Goal: Task Accomplishment & Management: Use online tool/utility

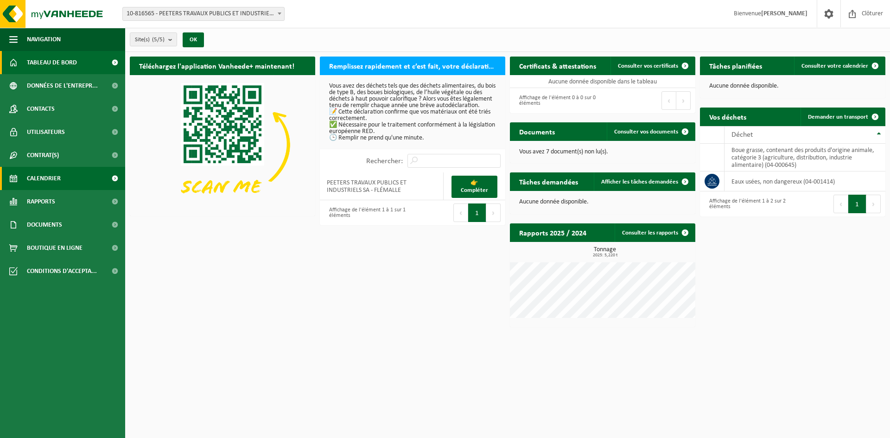
click at [45, 177] on span "Calendrier" at bounding box center [44, 178] width 34 height 23
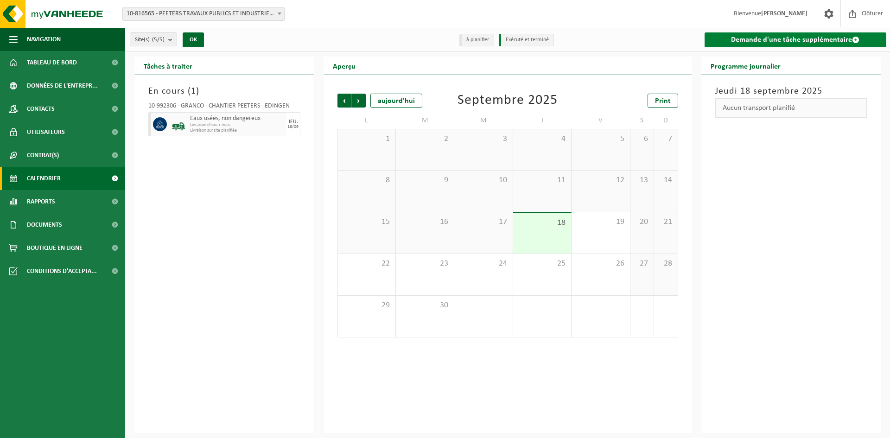
click at [795, 41] on link "Demande d'une tâche supplémentaire" at bounding box center [796, 39] width 182 height 15
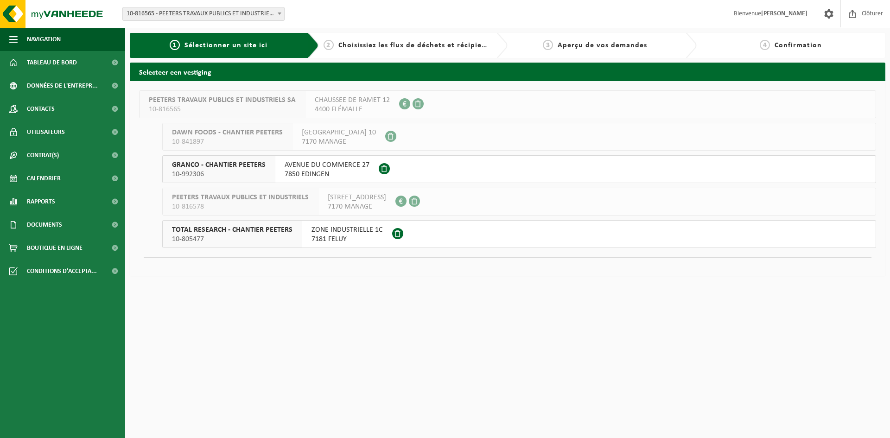
click at [255, 171] on span "10-992306" at bounding box center [219, 174] width 94 height 9
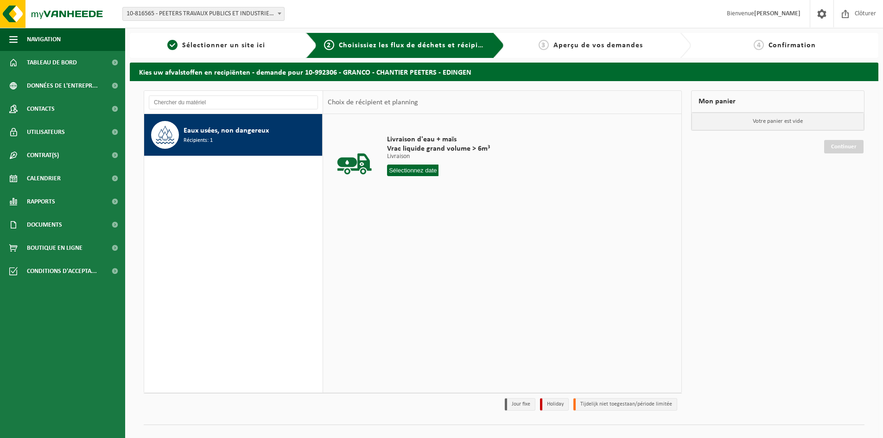
click at [419, 170] on input "text" at bounding box center [412, 171] width 51 height 12
click at [457, 268] on div "26" at bounding box center [461, 267] width 16 height 15
type input "à partir de [DATE]"
click at [415, 207] on button "Dans le panier" at bounding box center [413, 205] width 50 height 15
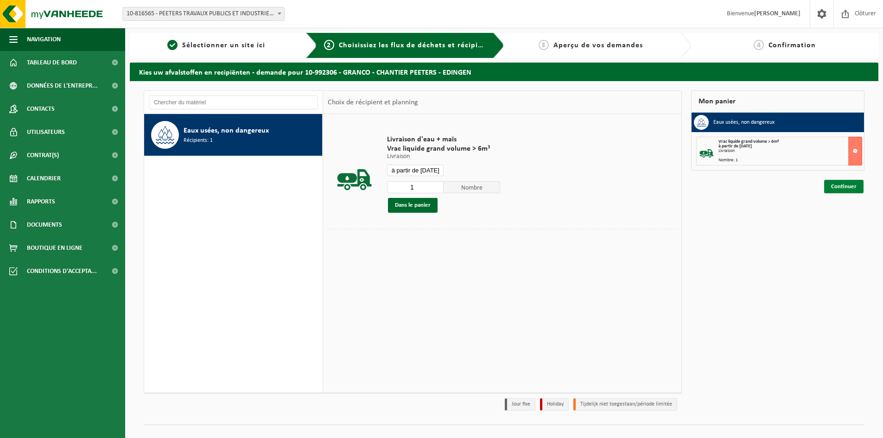
click at [838, 184] on link "Continuer" at bounding box center [844, 186] width 39 height 13
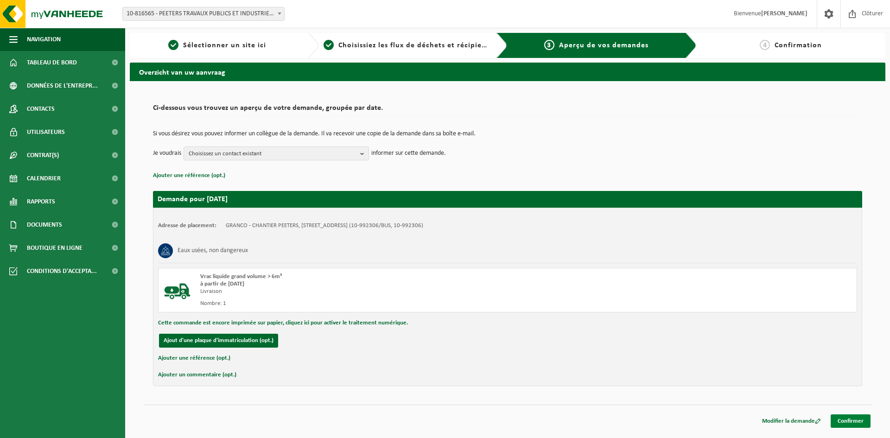
click at [843, 420] on link "Confirmer" at bounding box center [851, 421] width 40 height 13
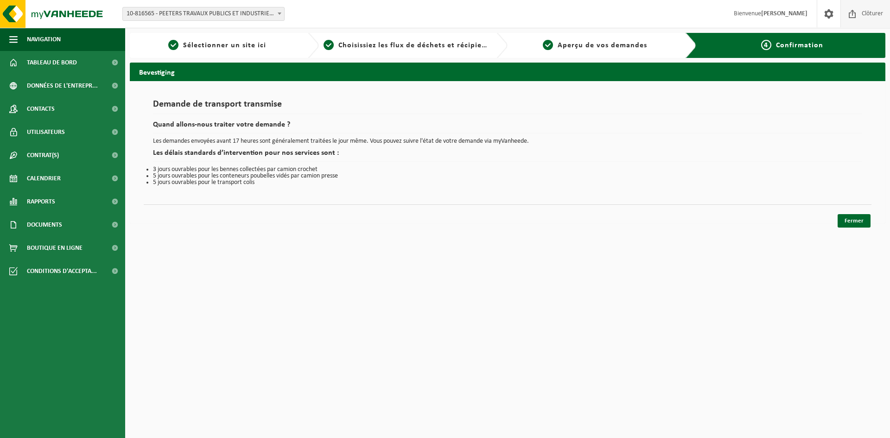
click at [858, 12] on span at bounding box center [853, 13] width 14 height 27
